Goal: Obtain resource: Obtain resource

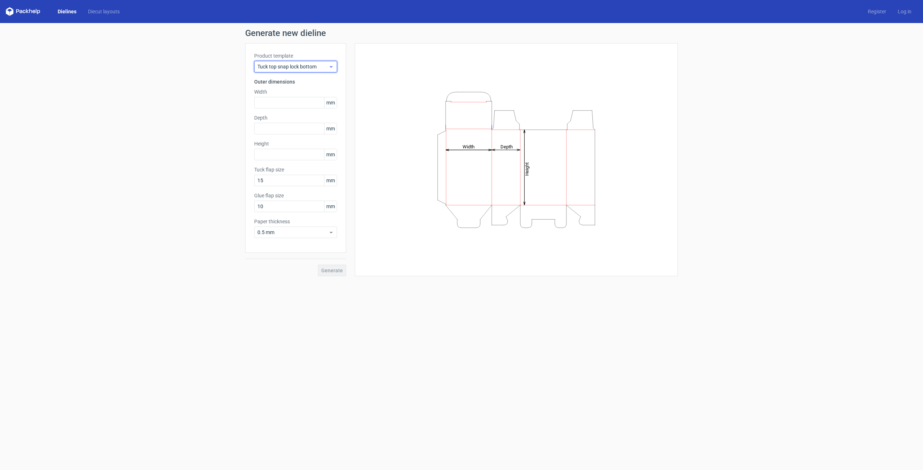
click at [310, 63] on span "Tuck top snap lock bottom" at bounding box center [292, 66] width 71 height 7
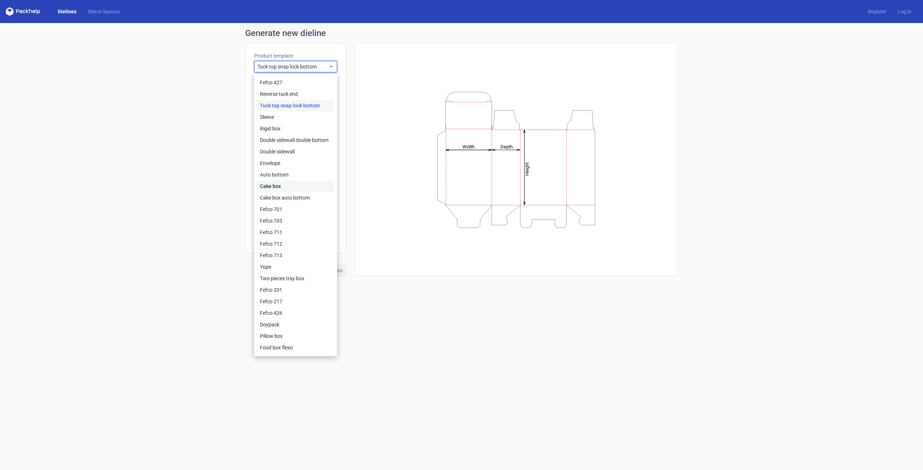
click at [297, 187] on div "Cake box" at bounding box center [295, 187] width 77 height 12
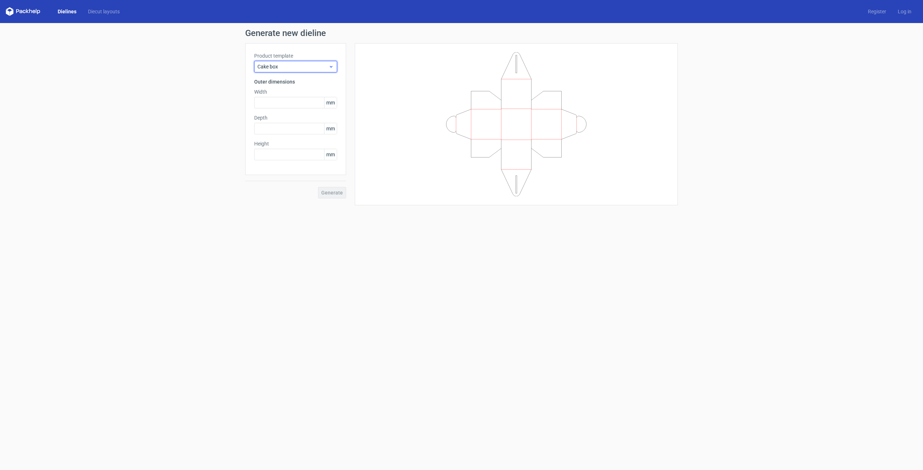
click at [293, 63] on span "Cake box" at bounding box center [292, 66] width 71 height 7
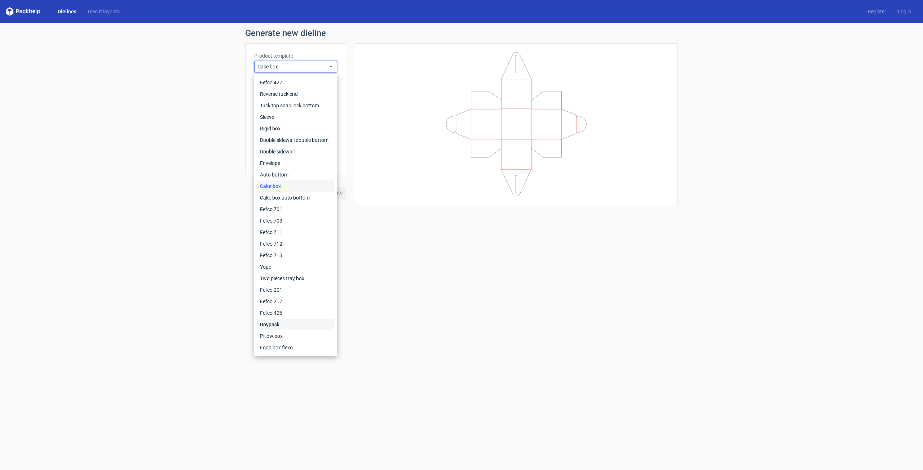
click at [296, 320] on div "Doypack" at bounding box center [295, 325] width 77 height 12
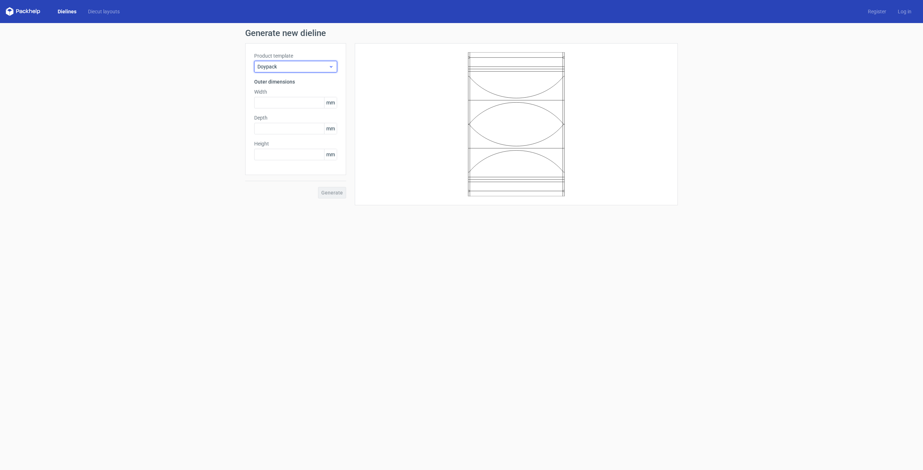
click at [307, 65] on span "Doypack" at bounding box center [292, 66] width 71 height 7
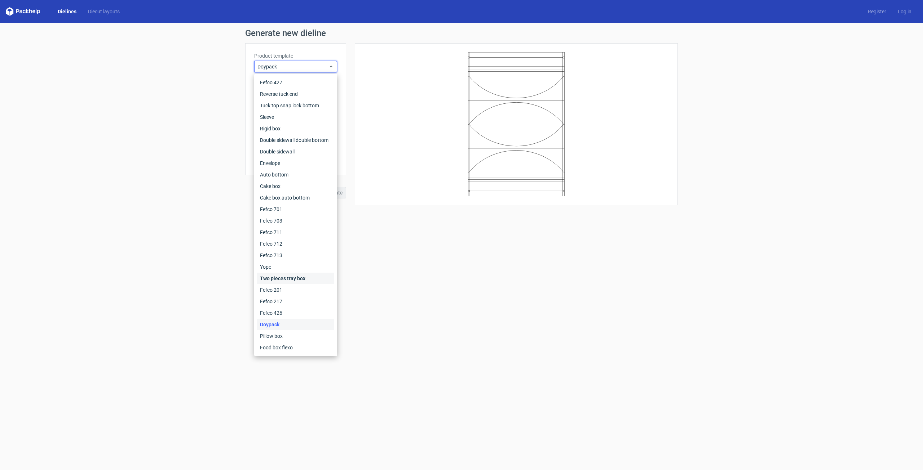
click at [299, 277] on div "Two pieces tray box" at bounding box center [295, 279] width 77 height 12
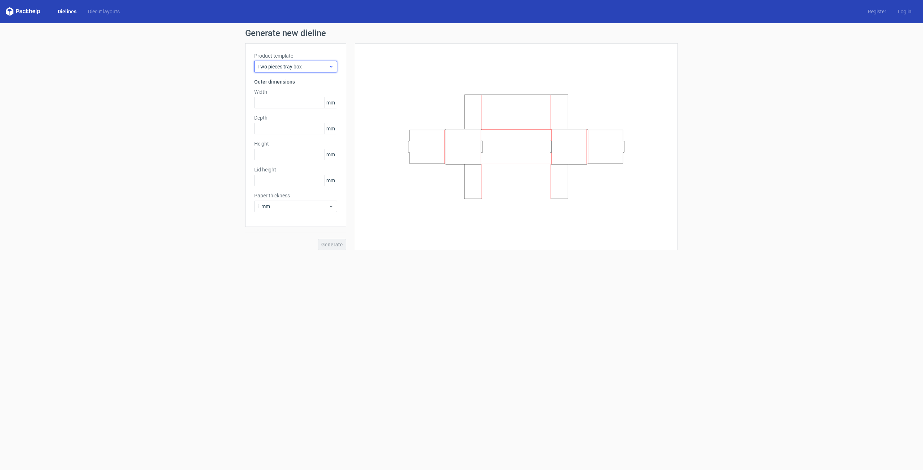
click at [306, 67] on span "Two pieces tray box" at bounding box center [292, 66] width 71 height 7
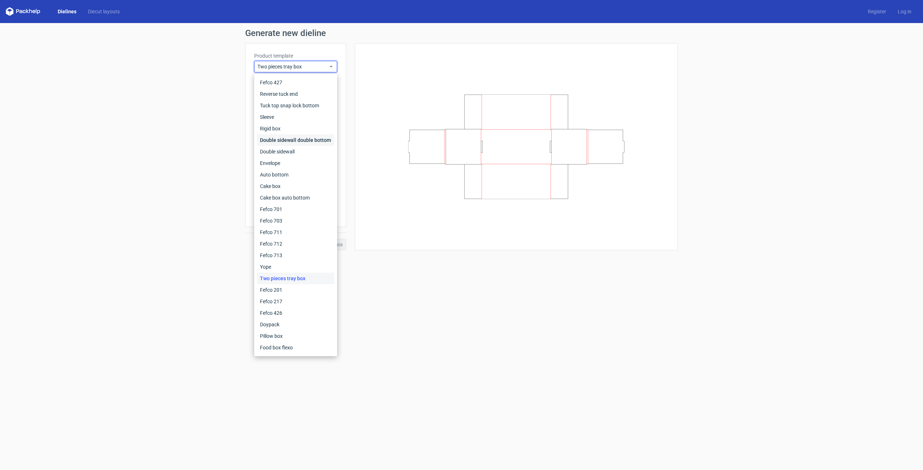
click at [319, 141] on div "Double sidewall double bottom" at bounding box center [295, 140] width 77 height 12
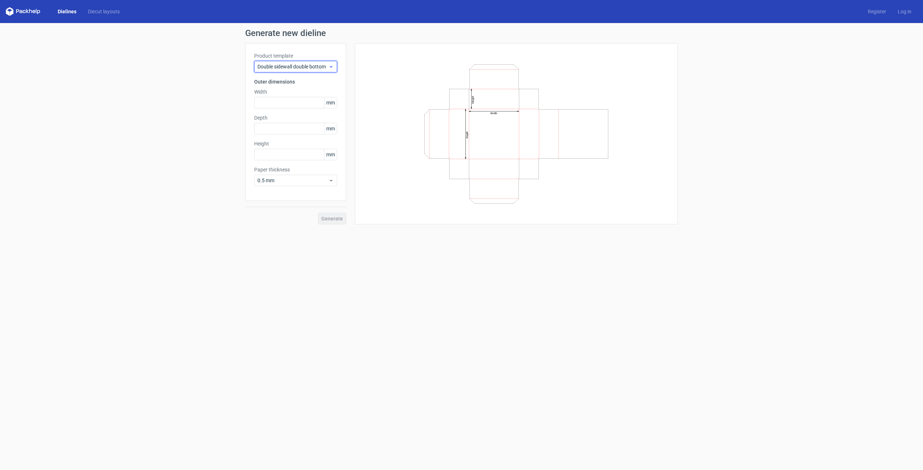
click at [305, 63] on span "Double sidewall double bottom" at bounding box center [292, 66] width 71 height 7
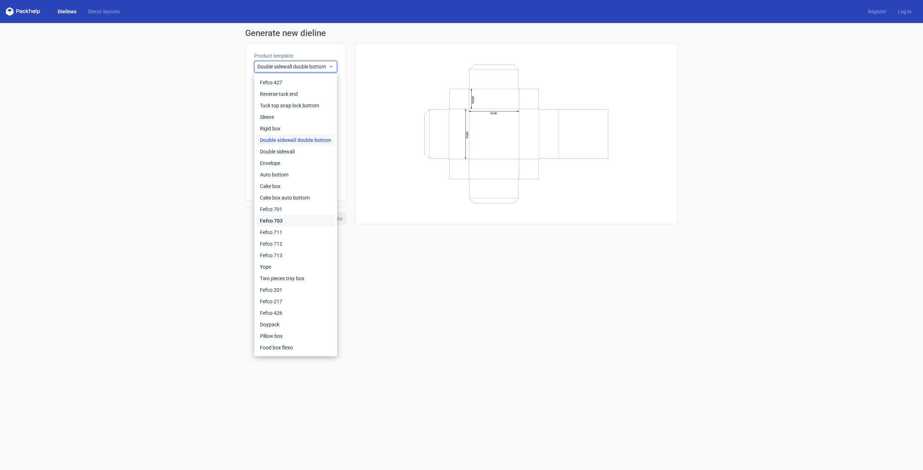
click at [298, 224] on div "Fefco 703" at bounding box center [295, 221] width 77 height 12
